Goal: Task Accomplishment & Management: Manage account settings

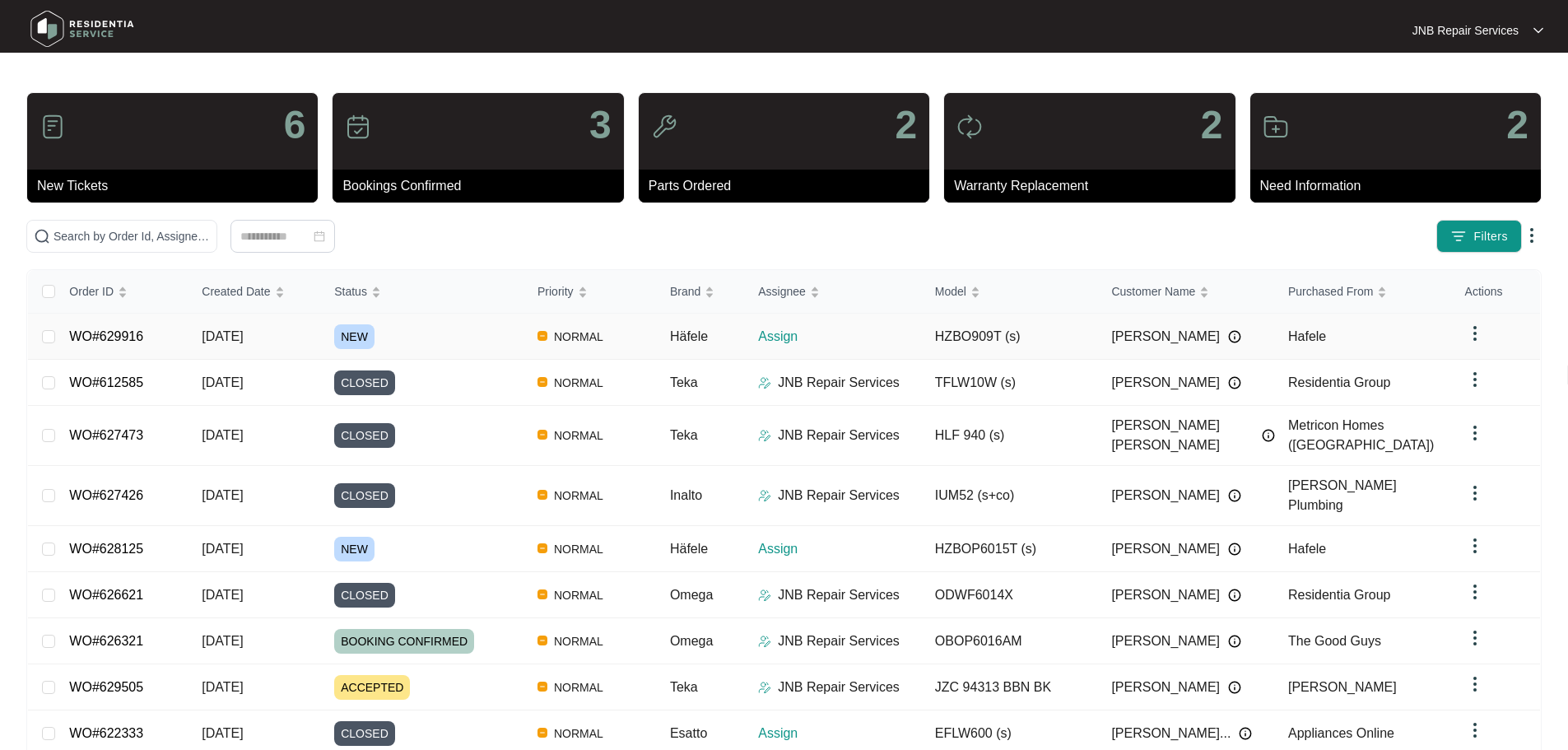
click at [499, 339] on div "NEW" at bounding box center [428, 337] width 190 height 25
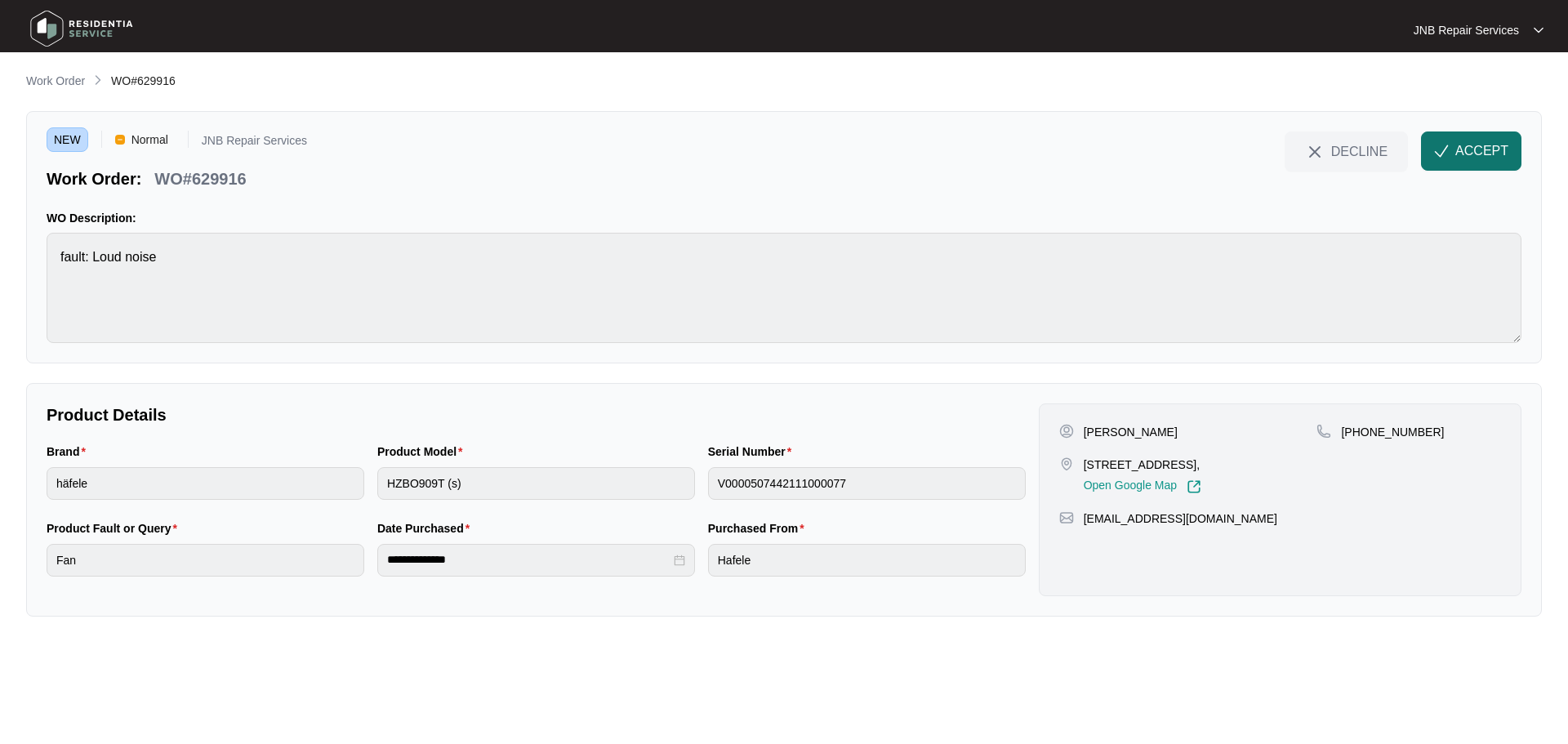
click at [1468, 142] on span "ACCEPT" at bounding box center [1482, 151] width 53 height 20
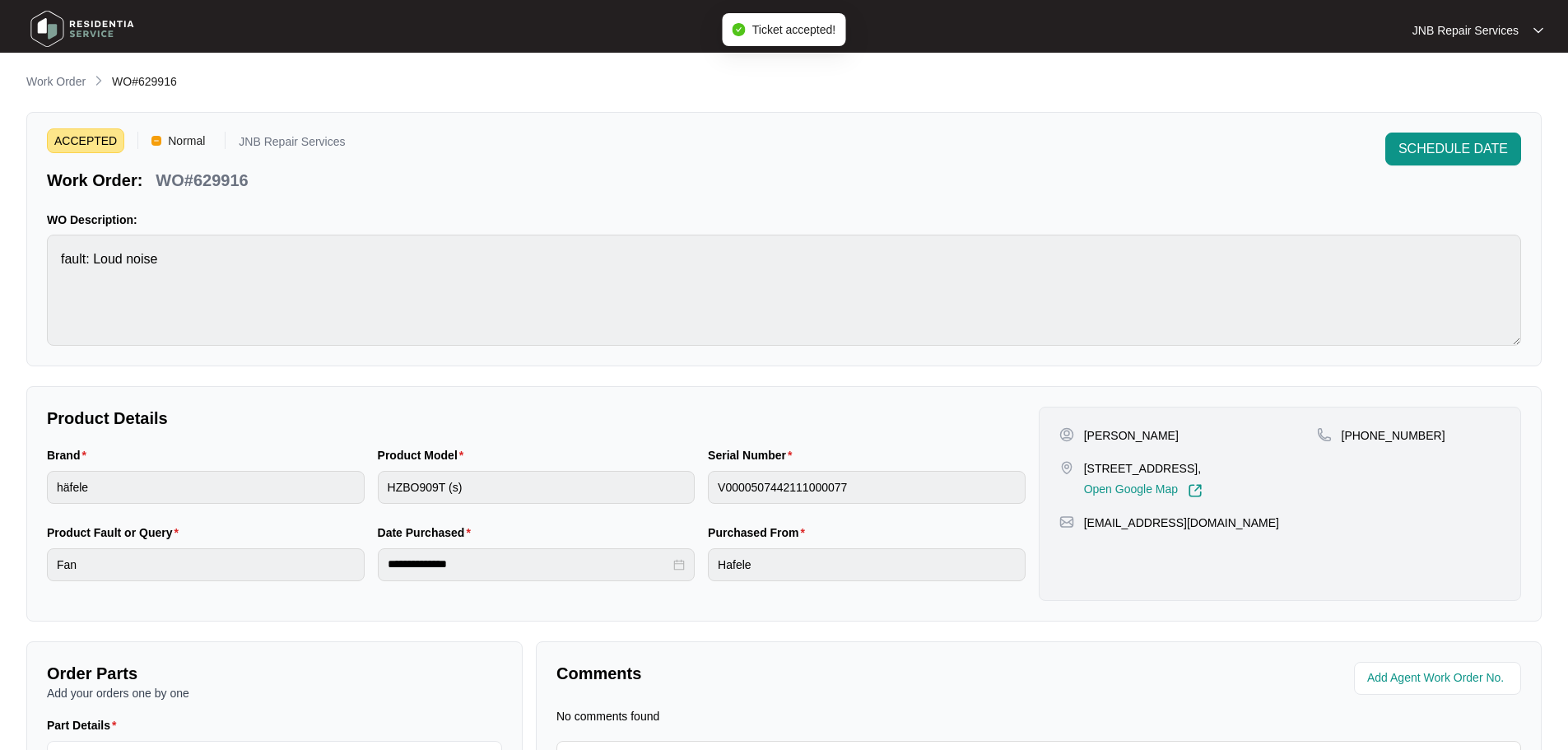
drag, startPoint x: 1088, startPoint y: 436, endPoint x: 1172, endPoint y: 441, distance: 84.1
click at [1172, 441] on div "[PERSON_NAME]" at bounding box center [1188, 436] width 258 height 17
copy p "[PERSON_NAME]"
drag, startPoint x: 1085, startPoint y: 469, endPoint x: 1311, endPoint y: 471, distance: 226.0
click at [1202, 471] on p "[STREET_ADDRESS]," at bounding box center [1144, 469] width 119 height 17
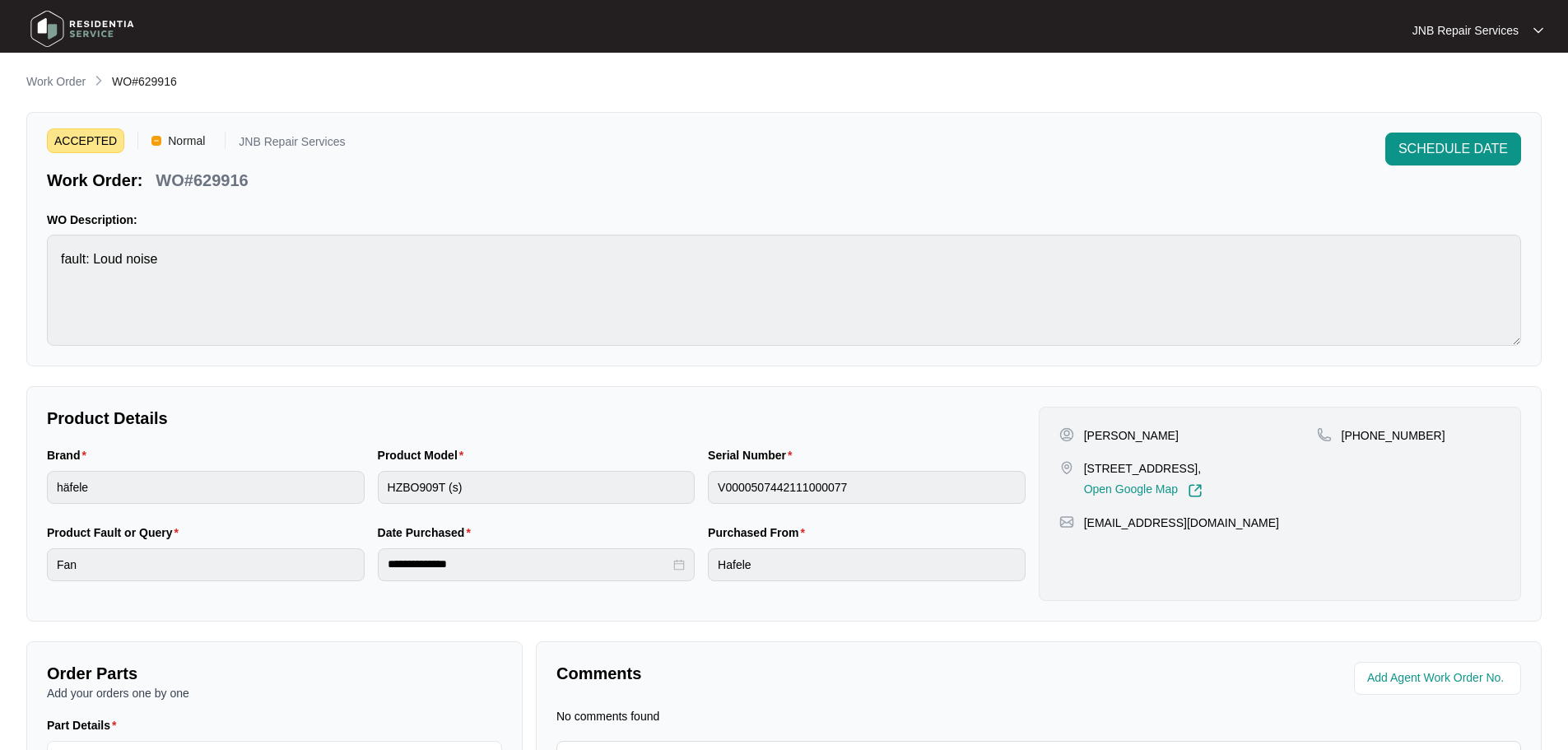
copy p "[STREET_ADDRESS],"
click at [1377, 434] on p "[PHONE_NUMBER]" at bounding box center [1394, 436] width 104 height 17
click at [1366, 437] on p "[PHONE_NUMBER]" at bounding box center [1394, 436] width 104 height 17
drag, startPoint x: 1364, startPoint y: 434, endPoint x: 1430, endPoint y: 455, distance: 69.3
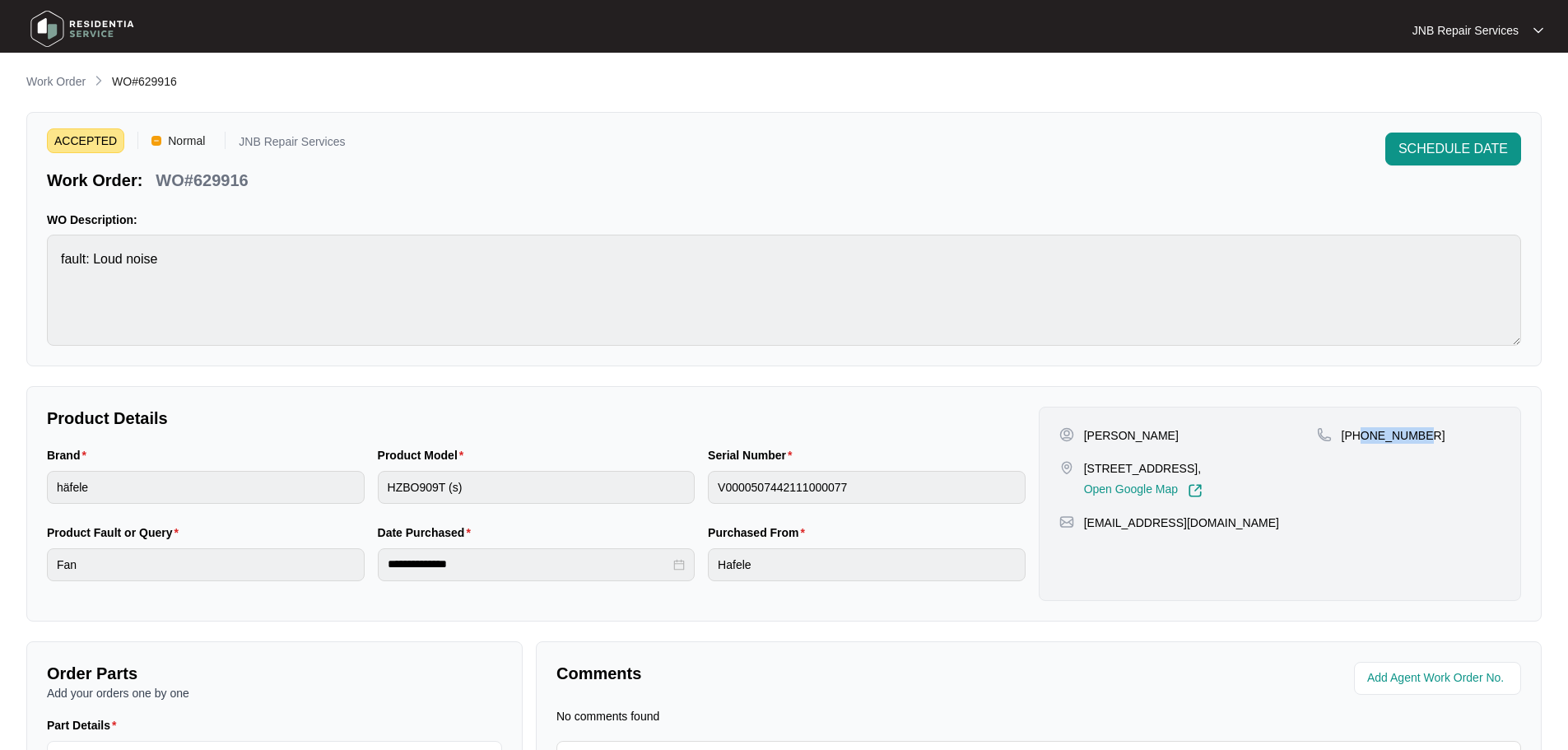
click at [1430, 455] on div "[PHONE_NUMBER]" at bounding box center [1408, 463] width 183 height 71
copy p "419515834"
